Goal: Find specific page/section: Find specific page/section

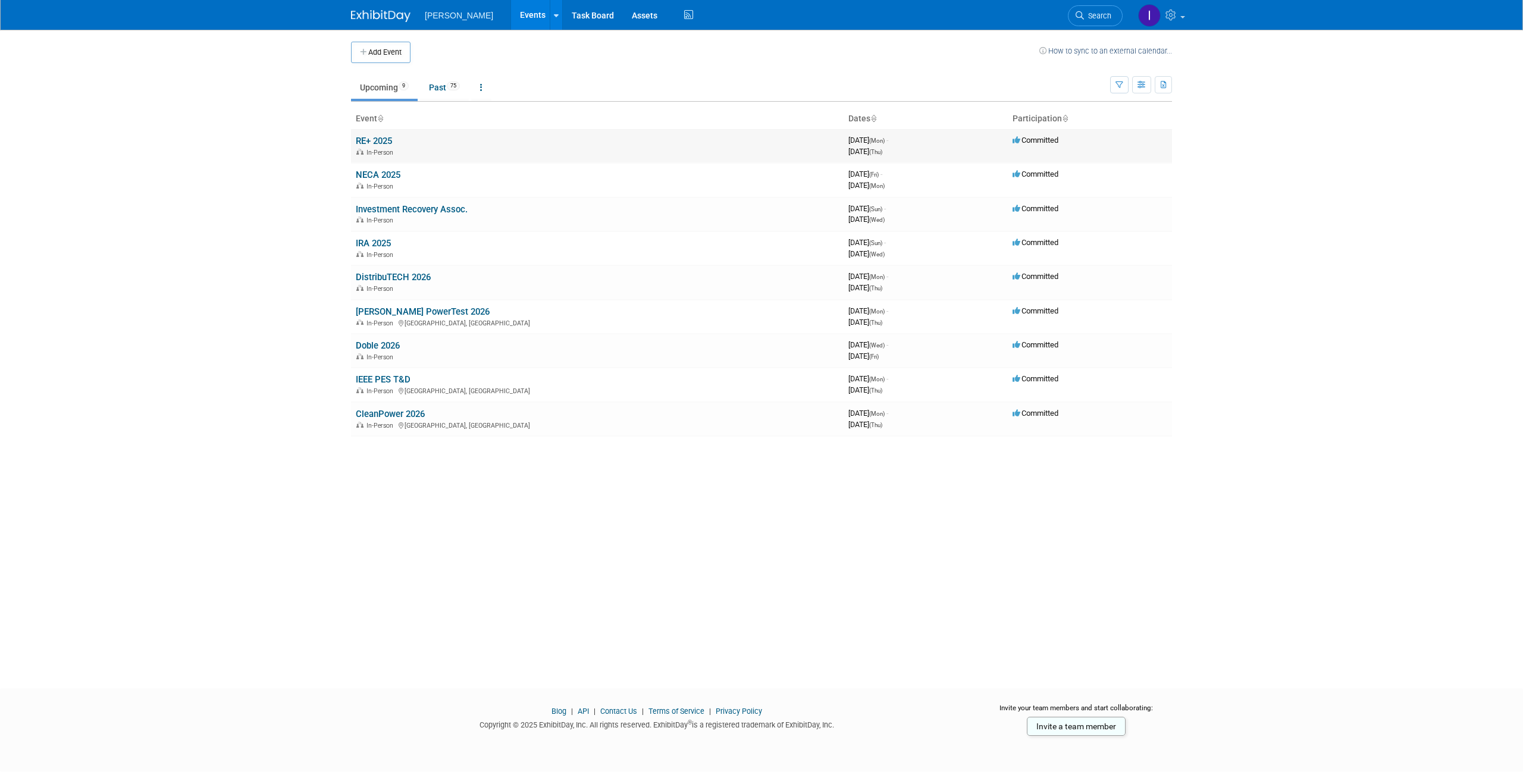
click at [373, 143] on link "RE+ 2025" at bounding box center [373, 141] width 36 height 11
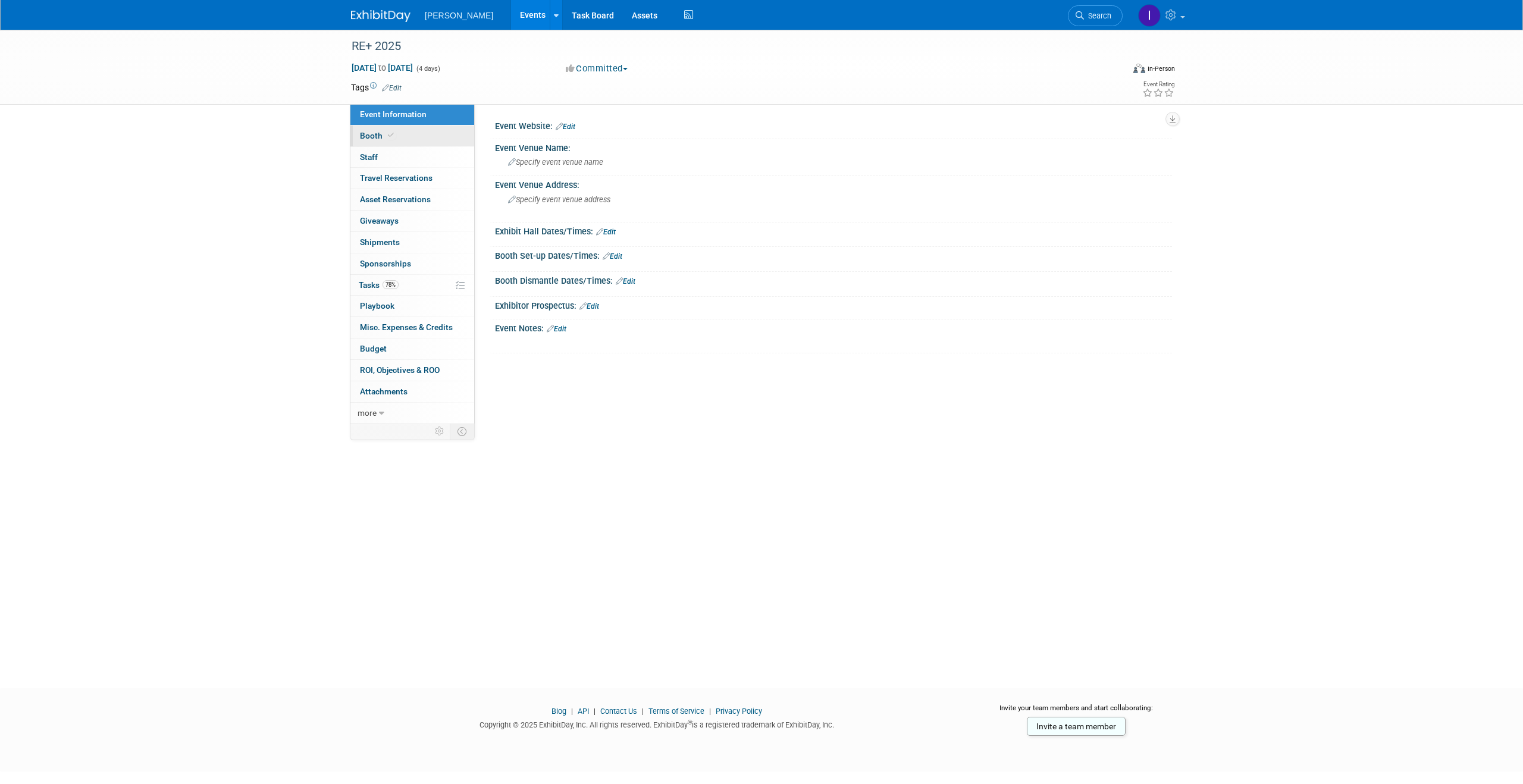
click at [376, 138] on span "Booth" at bounding box center [378, 135] width 36 height 9
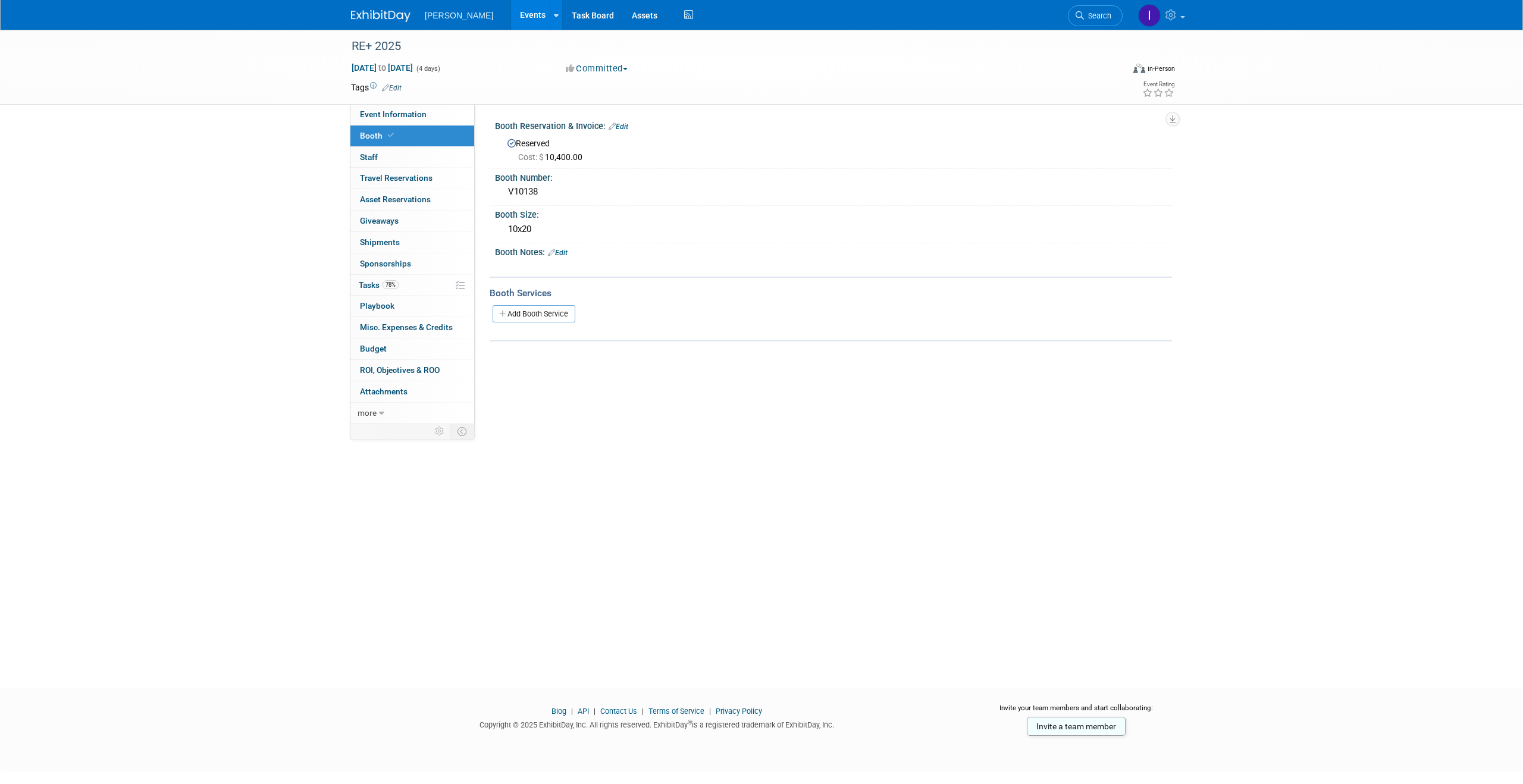
click at [666, 155] on div "Cost: $ 10,400.00" at bounding box center [840, 156] width 645 height 12
drag, startPoint x: 544, startPoint y: 191, endPoint x: 502, endPoint y: 193, distance: 42.0
click at [502, 193] on div "V10138" at bounding box center [833, 192] width 677 height 20
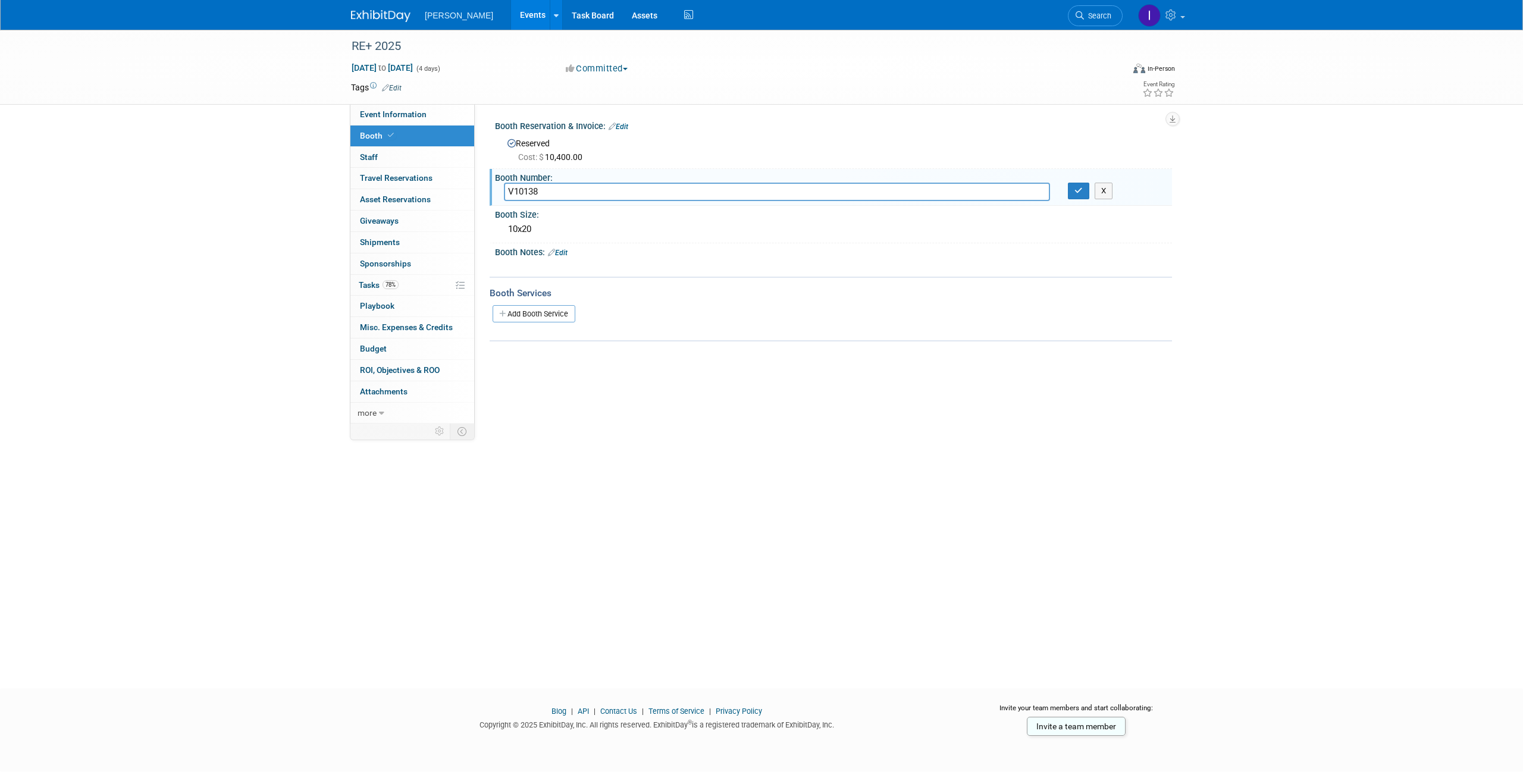
drag, startPoint x: 536, startPoint y: 195, endPoint x: 494, endPoint y: 195, distance: 42.0
click at [494, 195] on div "Booth Number: V10138 V10138 X" at bounding box center [830, 188] width 683 height 38
